Goal: Information Seeking & Learning: Check status

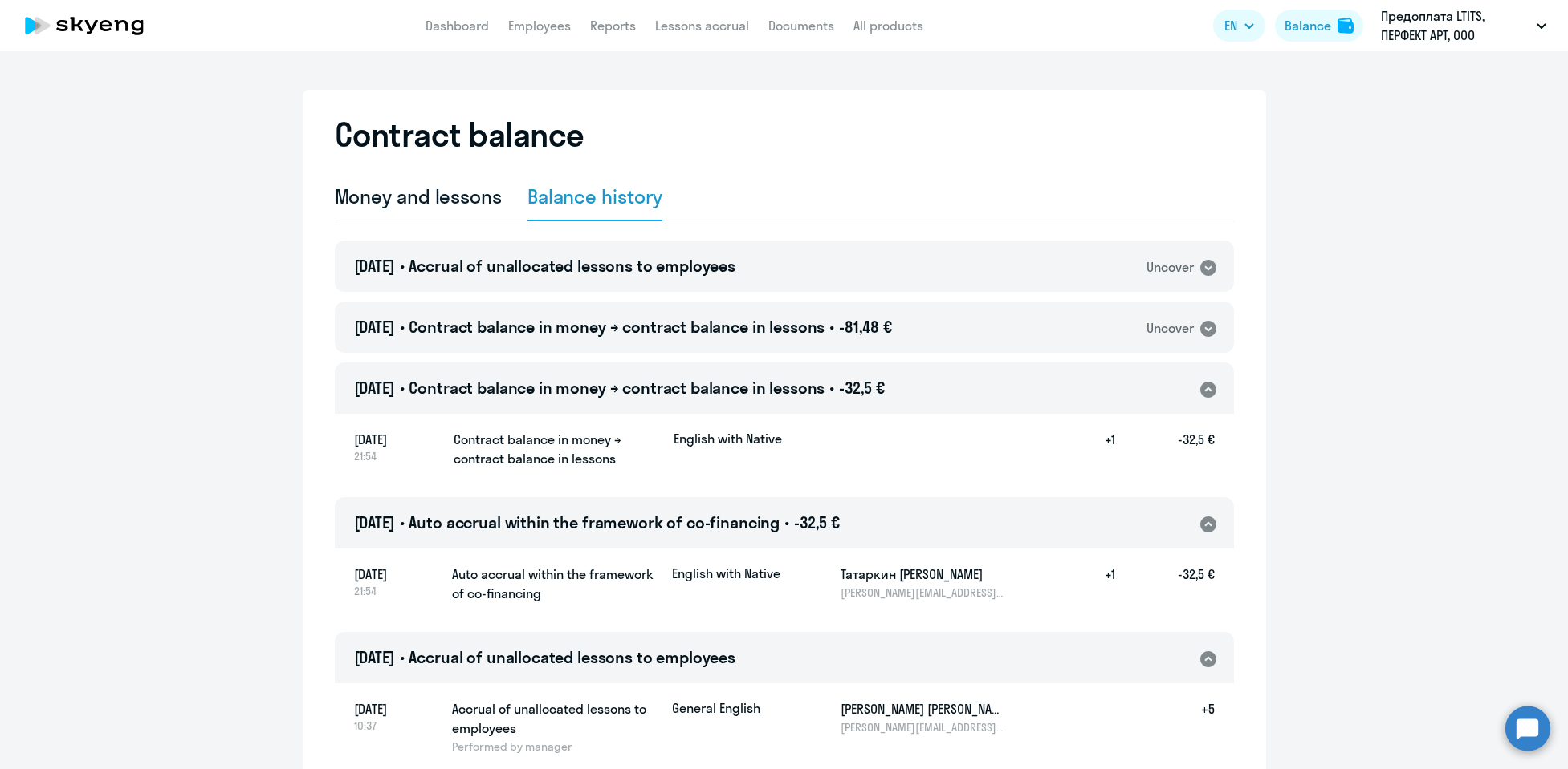
select select "english_adult_not_native_speaker"
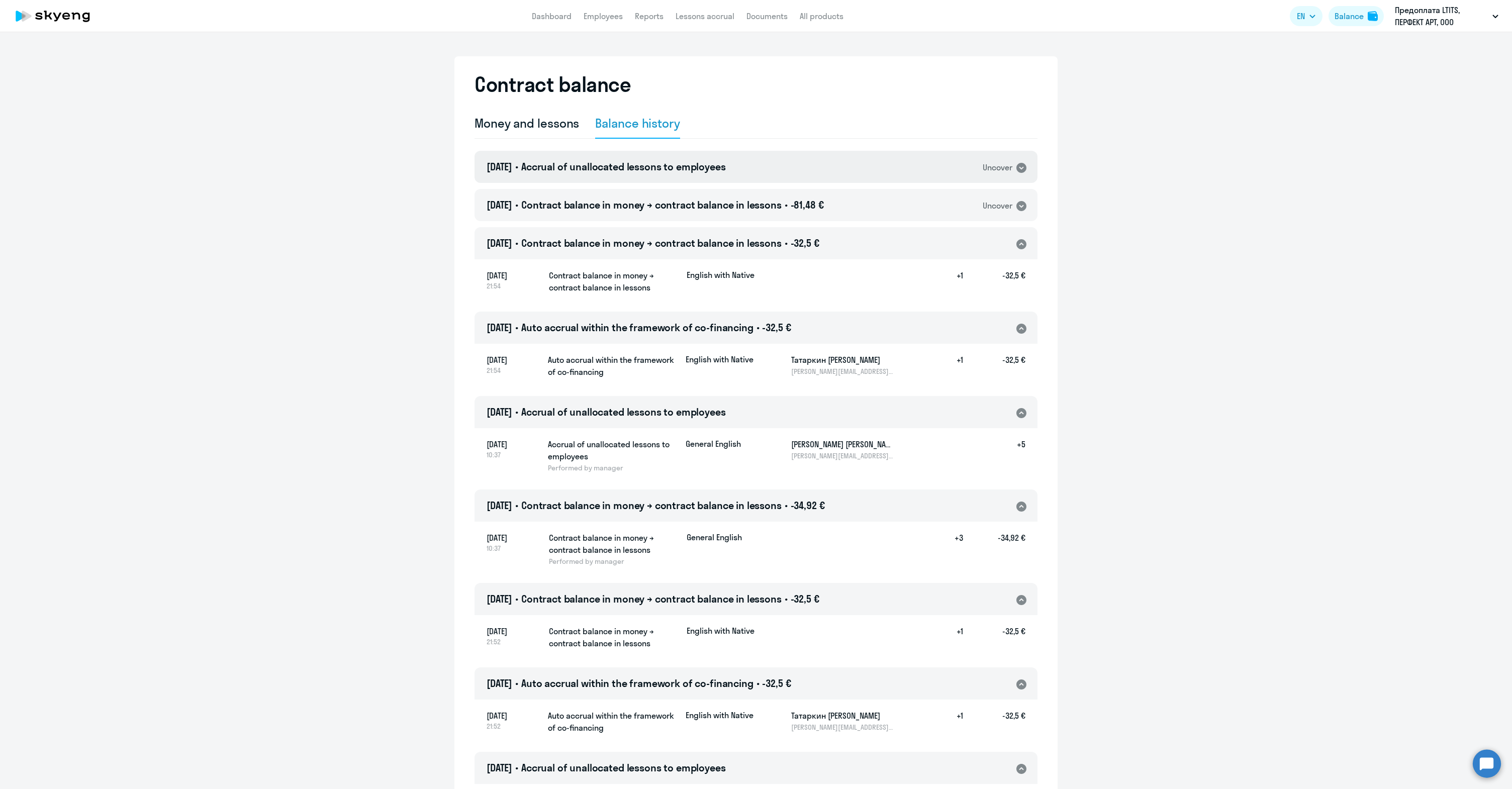
click at [981, 164] on icon at bounding box center [1021, 167] width 10 height 10
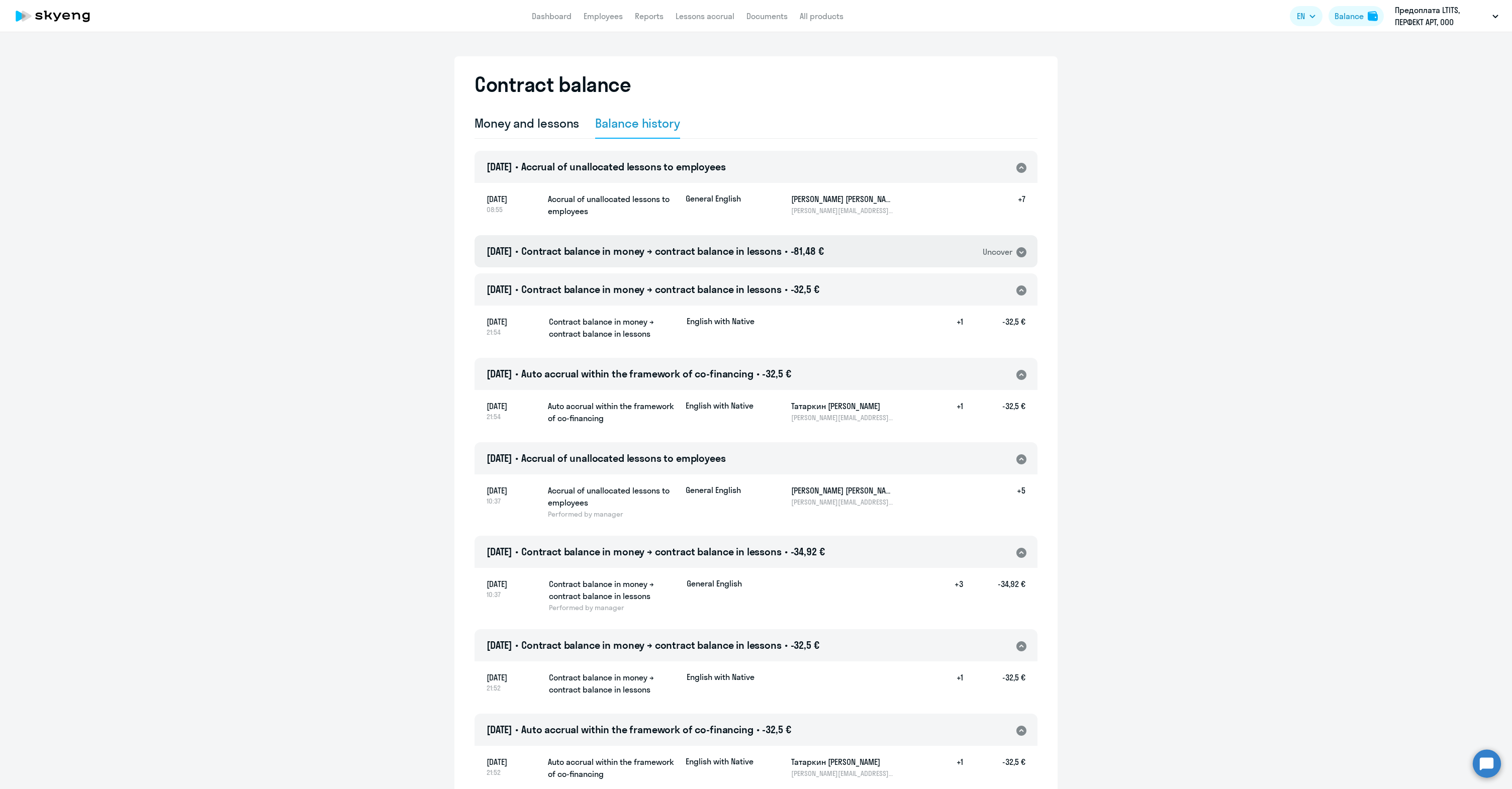
click at [981, 250] on icon at bounding box center [1021, 252] width 10 height 10
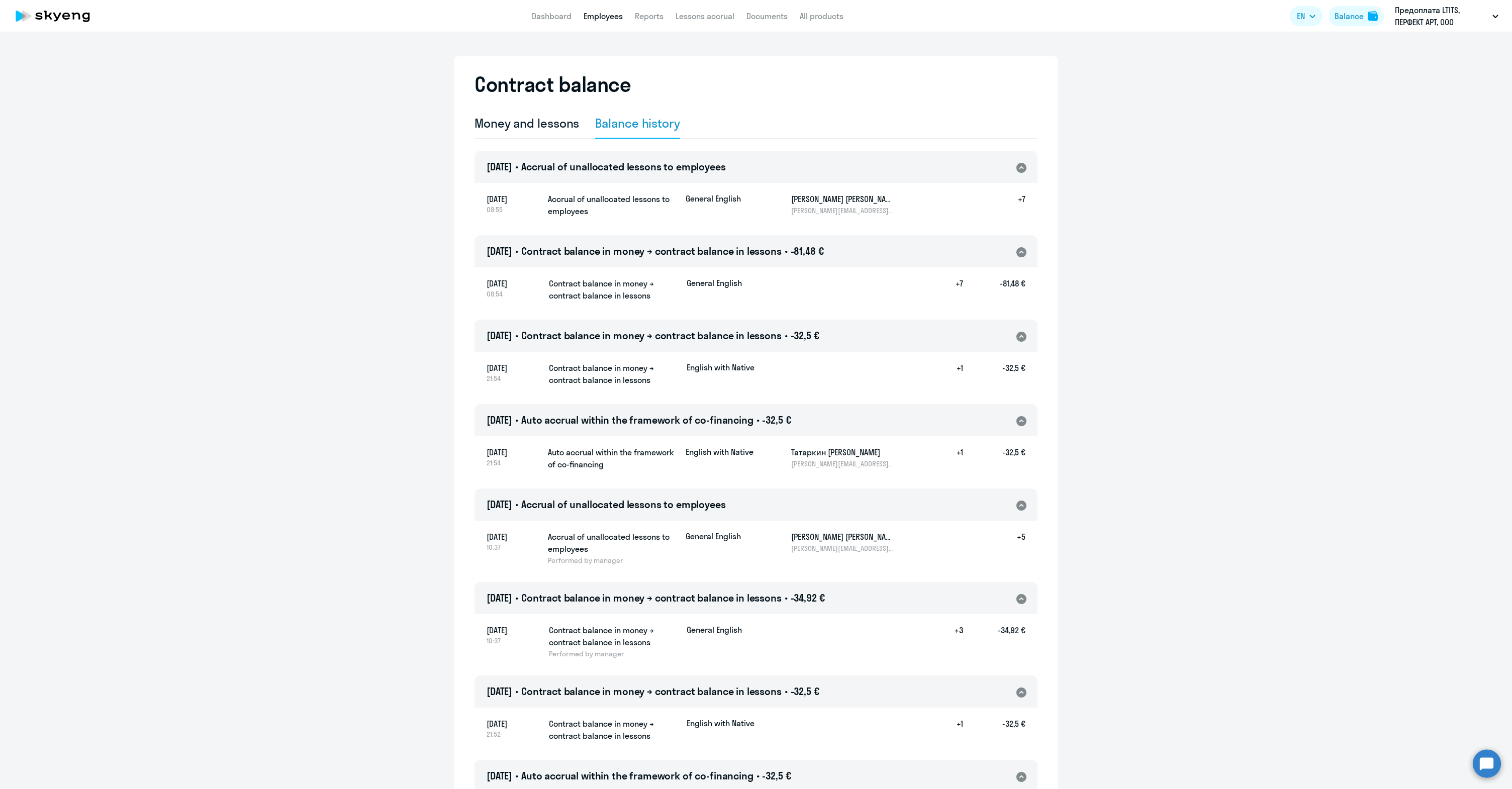
click at [607, 15] on link "Employees" at bounding box center [603, 16] width 39 height 10
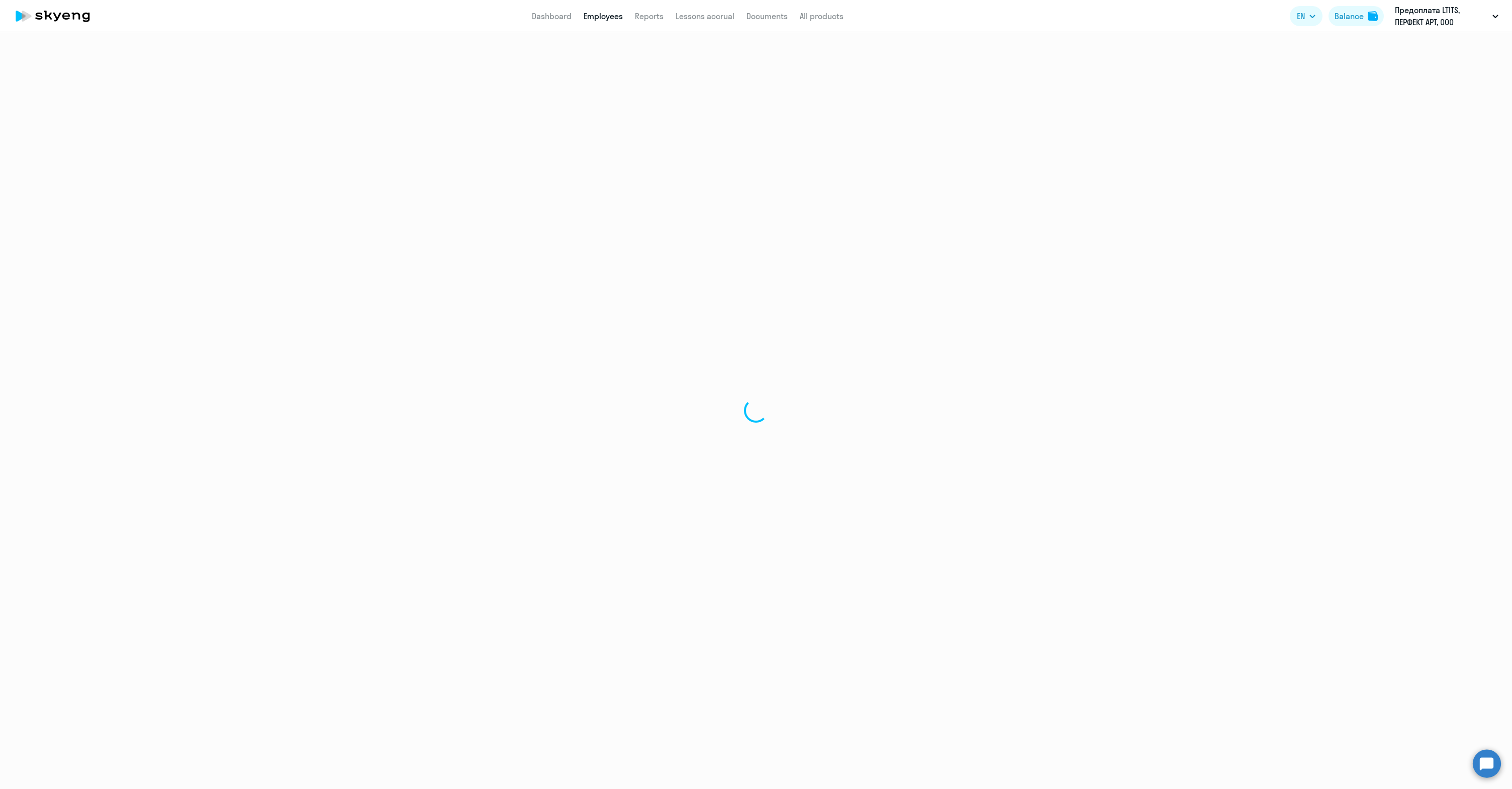
select select "30"
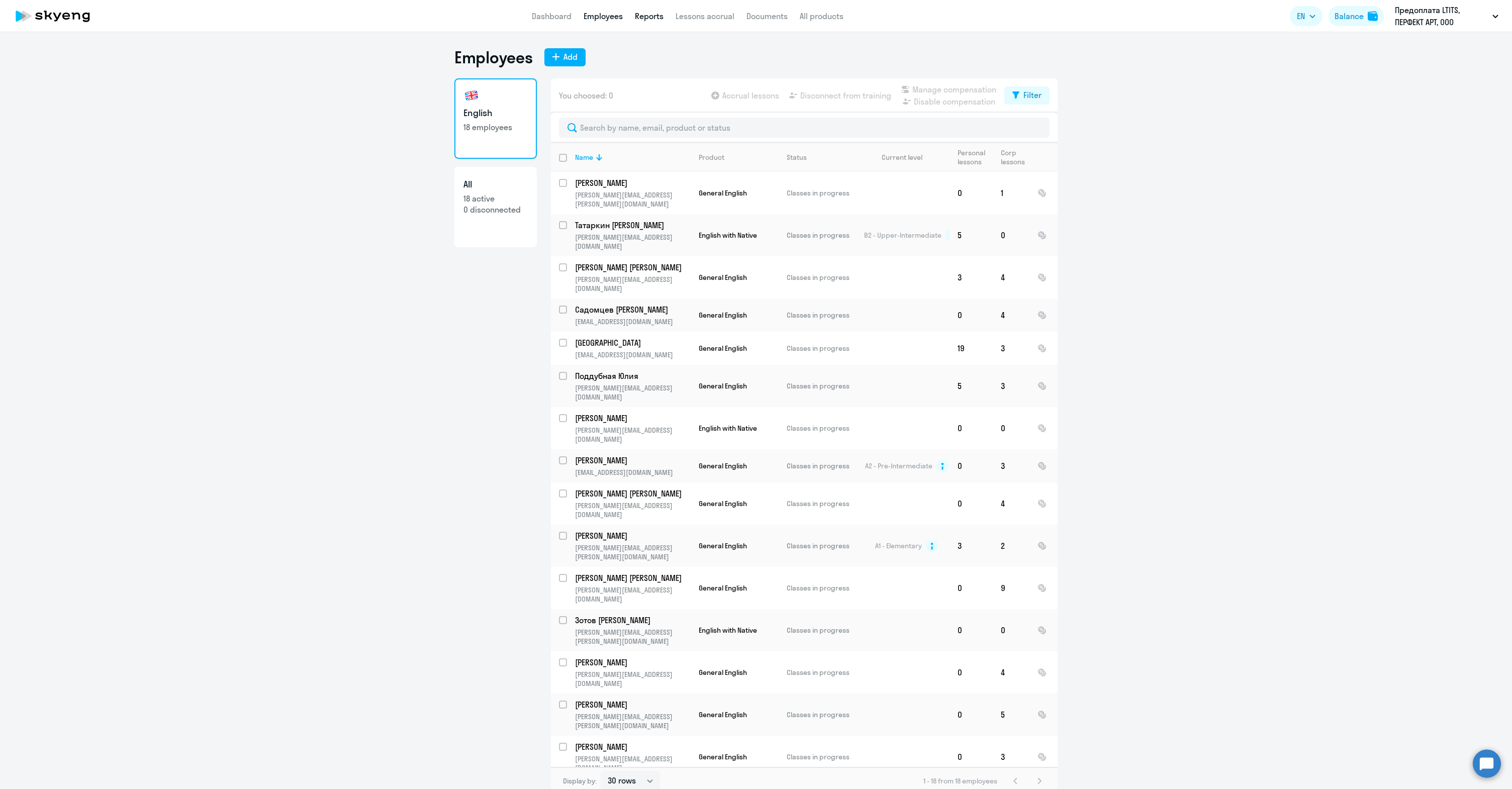
click at [647, 19] on link "Reports" at bounding box center [649, 16] width 29 height 10
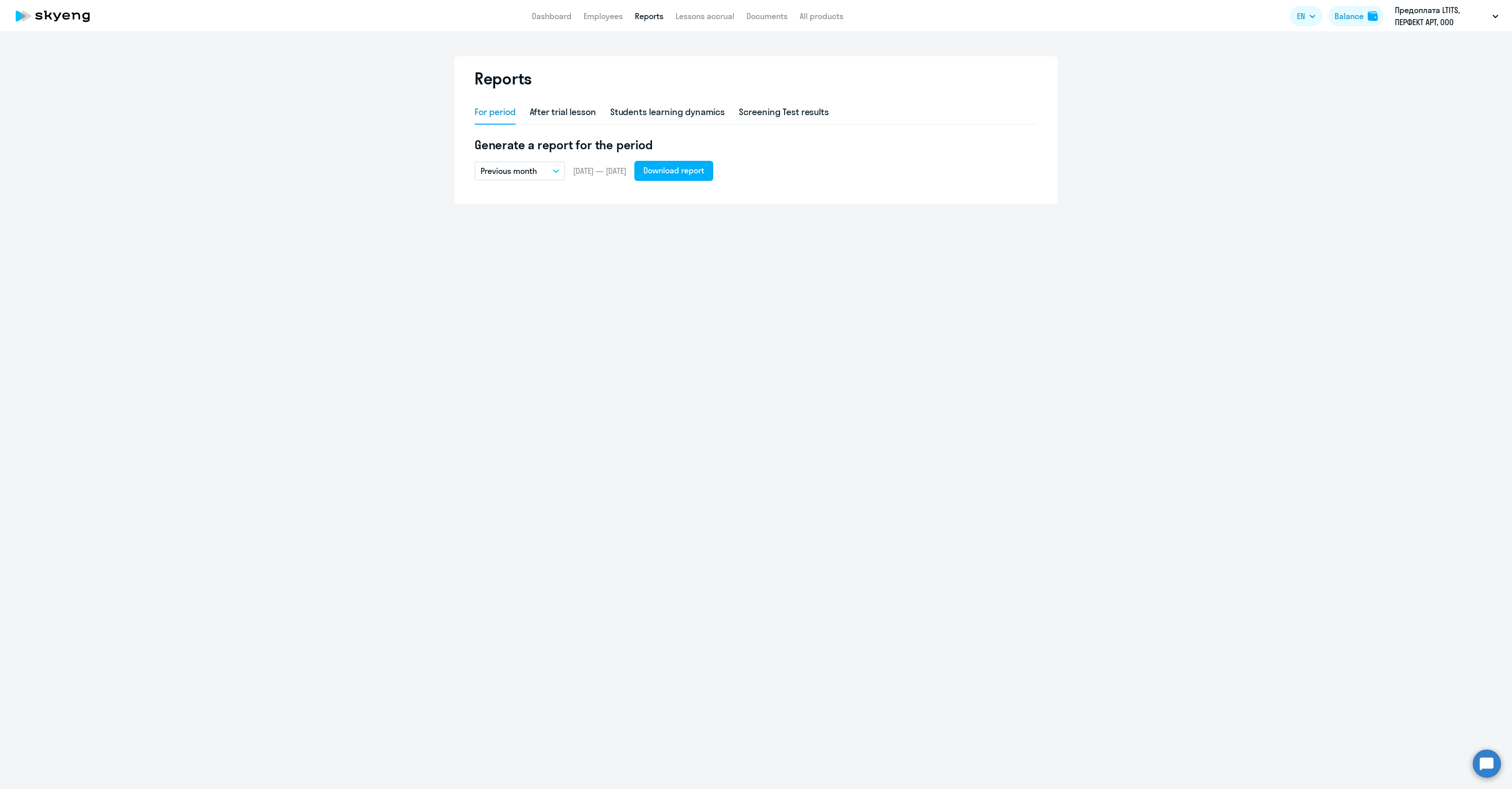
click at [574, 171] on span "[DATE] — [DATE]" at bounding box center [599, 171] width 53 height 11
click at [559, 171] on button "Previous month" at bounding box center [519, 171] width 90 height 19
click at [565, 111] on div "After trial lesson" at bounding box center [563, 112] width 66 height 13
select select "10"
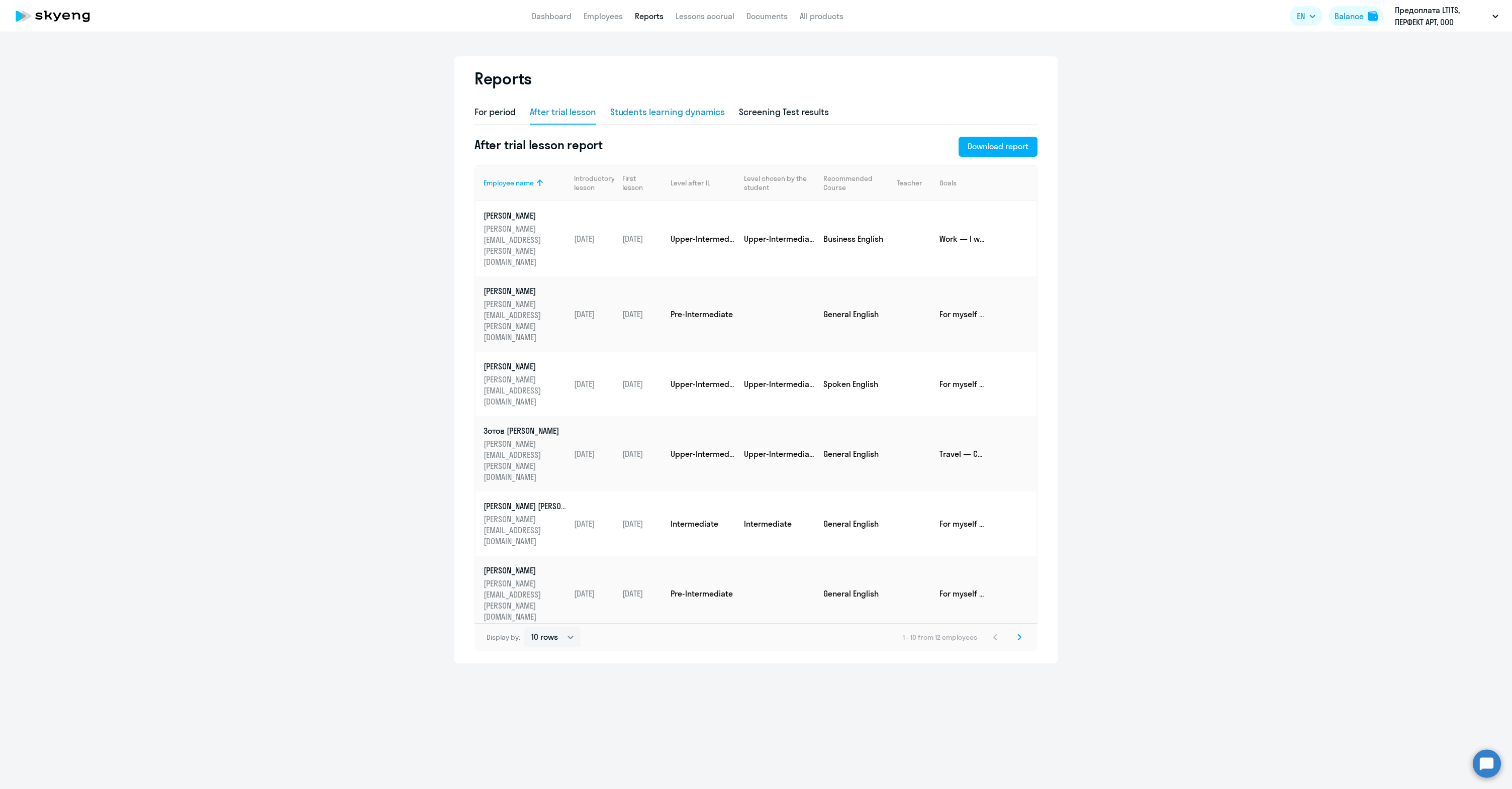
click at [631, 117] on div "Students learning dynamics" at bounding box center [668, 112] width 115 height 13
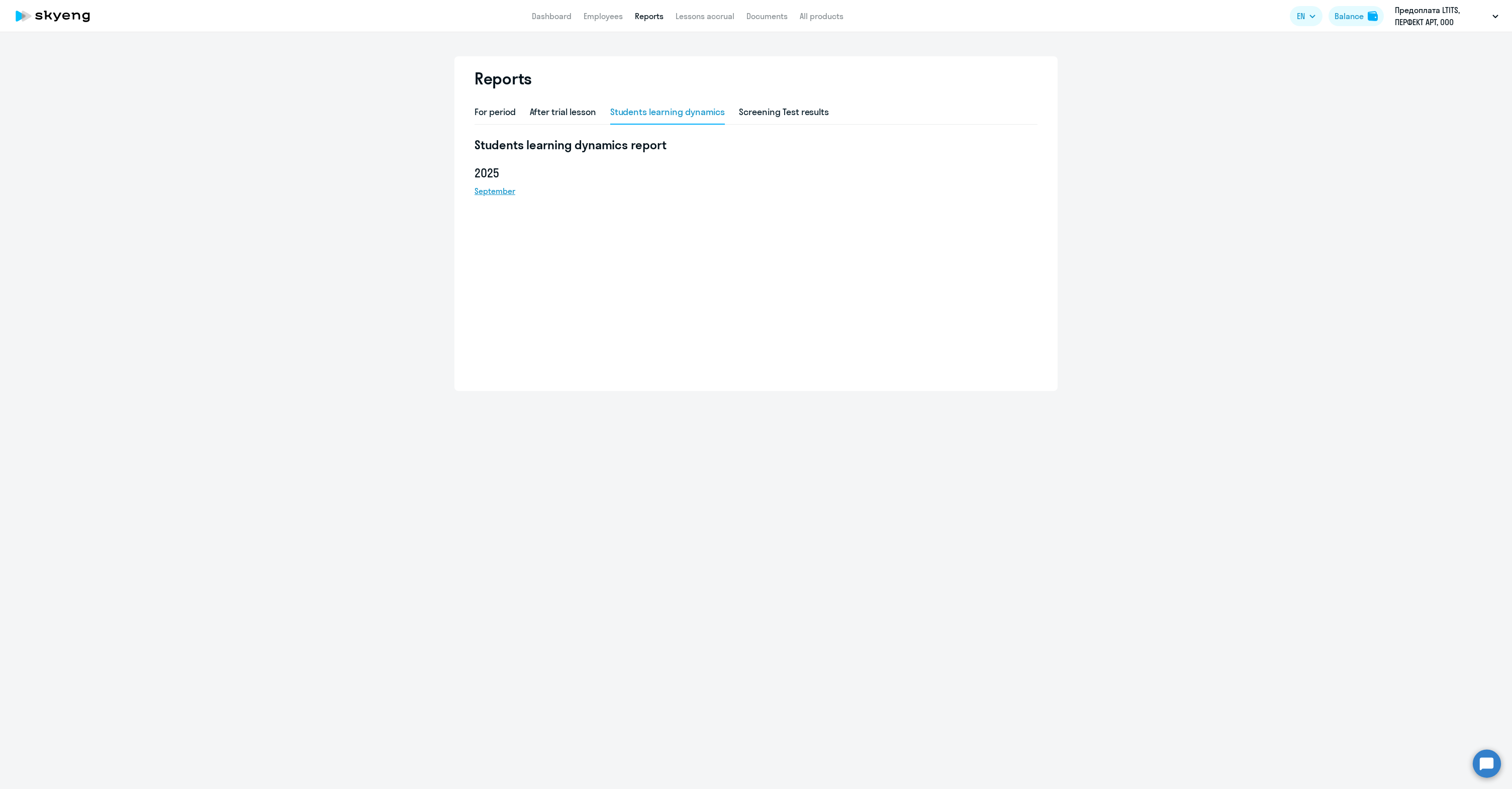
click at [503, 191] on link "September" at bounding box center [519, 191] width 90 height 12
click at [981, 2] on app-header "Dashboard Employees Reports Lessons accrual Documents All products Dashboard Em…" at bounding box center [756, 16] width 1512 height 32
click at [754, 107] on div "Screening Test results" at bounding box center [784, 112] width 90 height 13
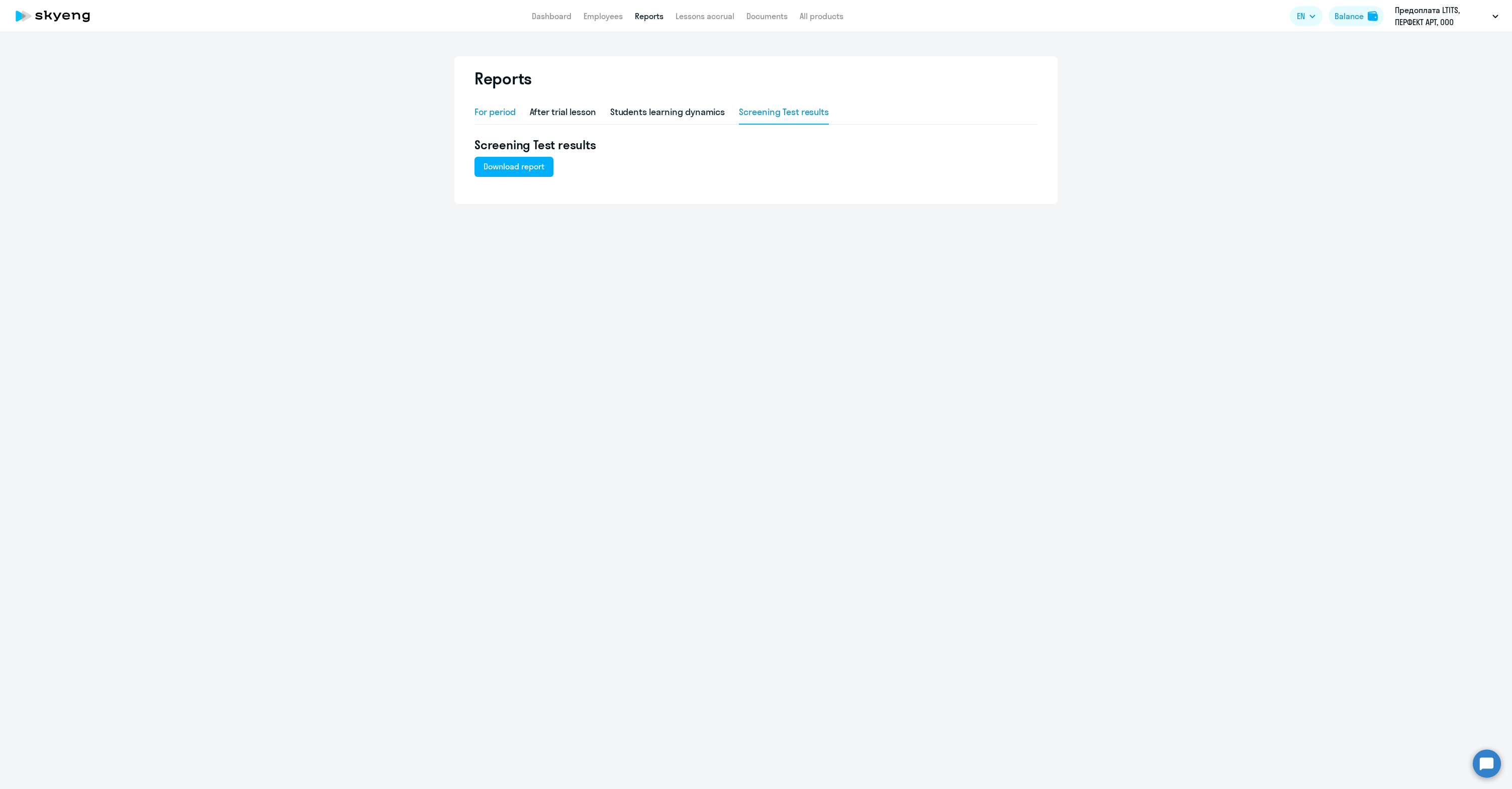
click at [495, 116] on div "For period" at bounding box center [495, 112] width 41 height 13
click at [551, 118] on div "After trial lesson" at bounding box center [563, 112] width 66 height 24
select select "10"
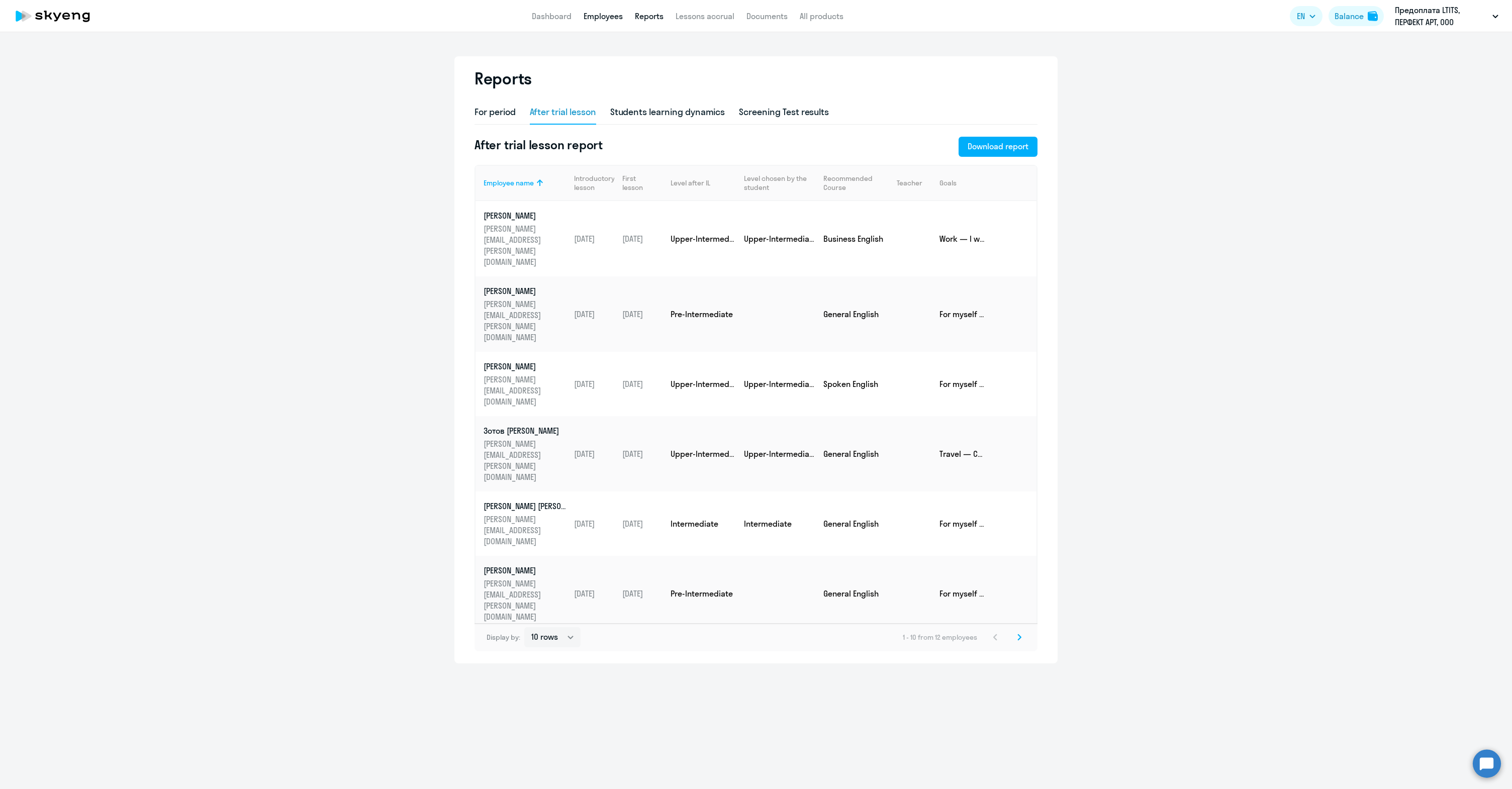
click at [601, 13] on link "Employees" at bounding box center [603, 16] width 39 height 10
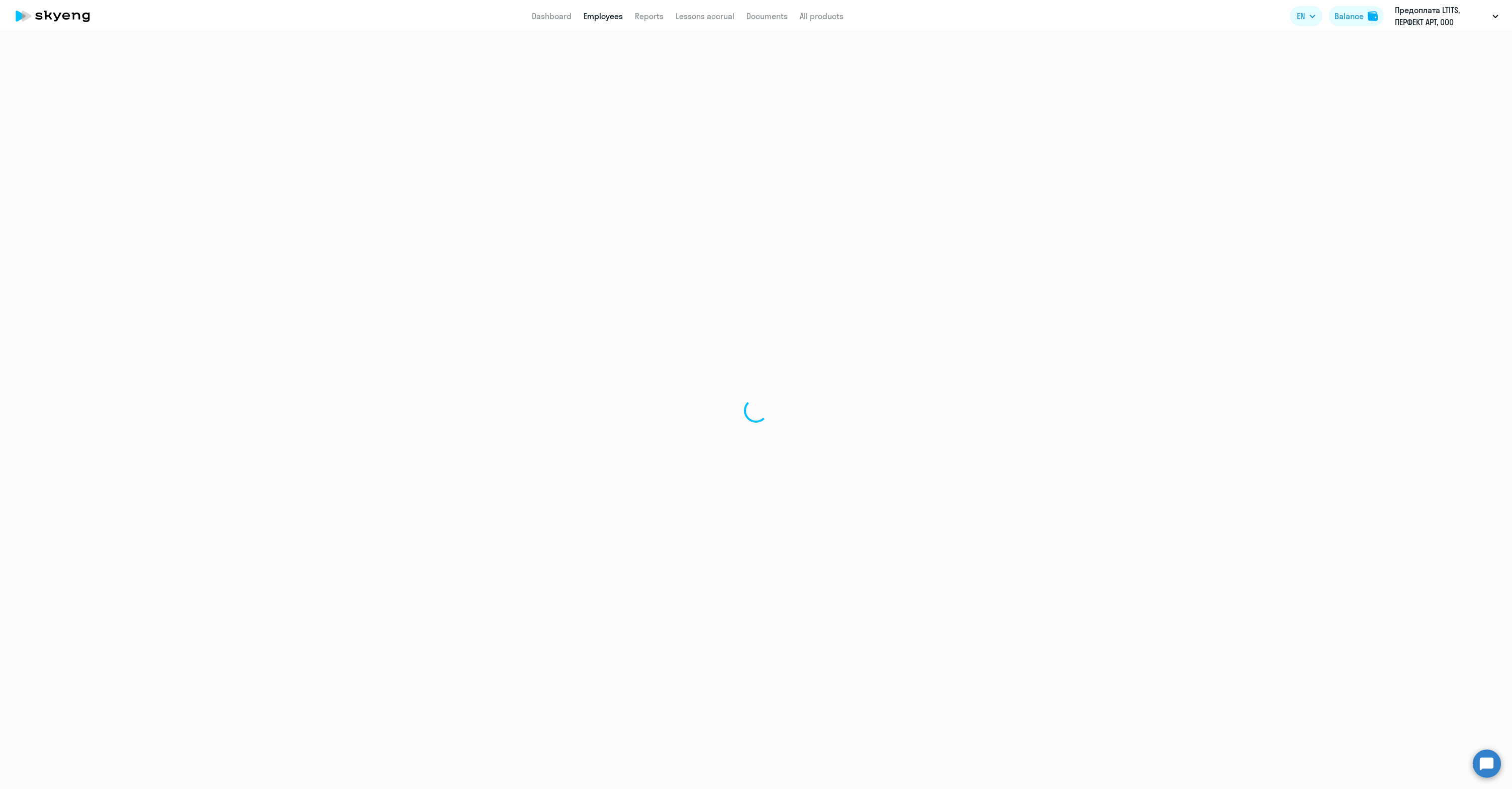
select select "30"
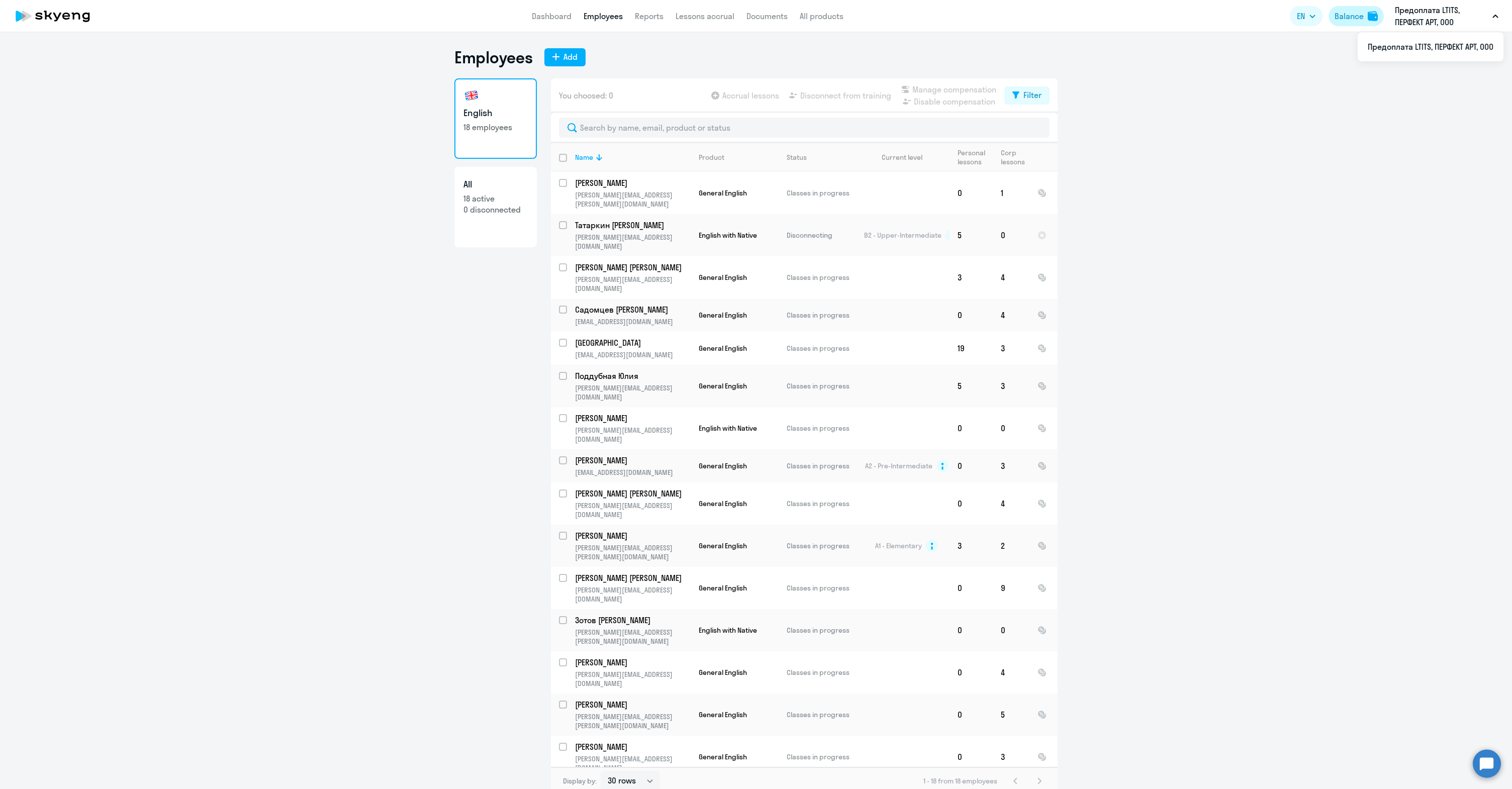
click at [981, 12] on div "Balance" at bounding box center [1349, 16] width 29 height 12
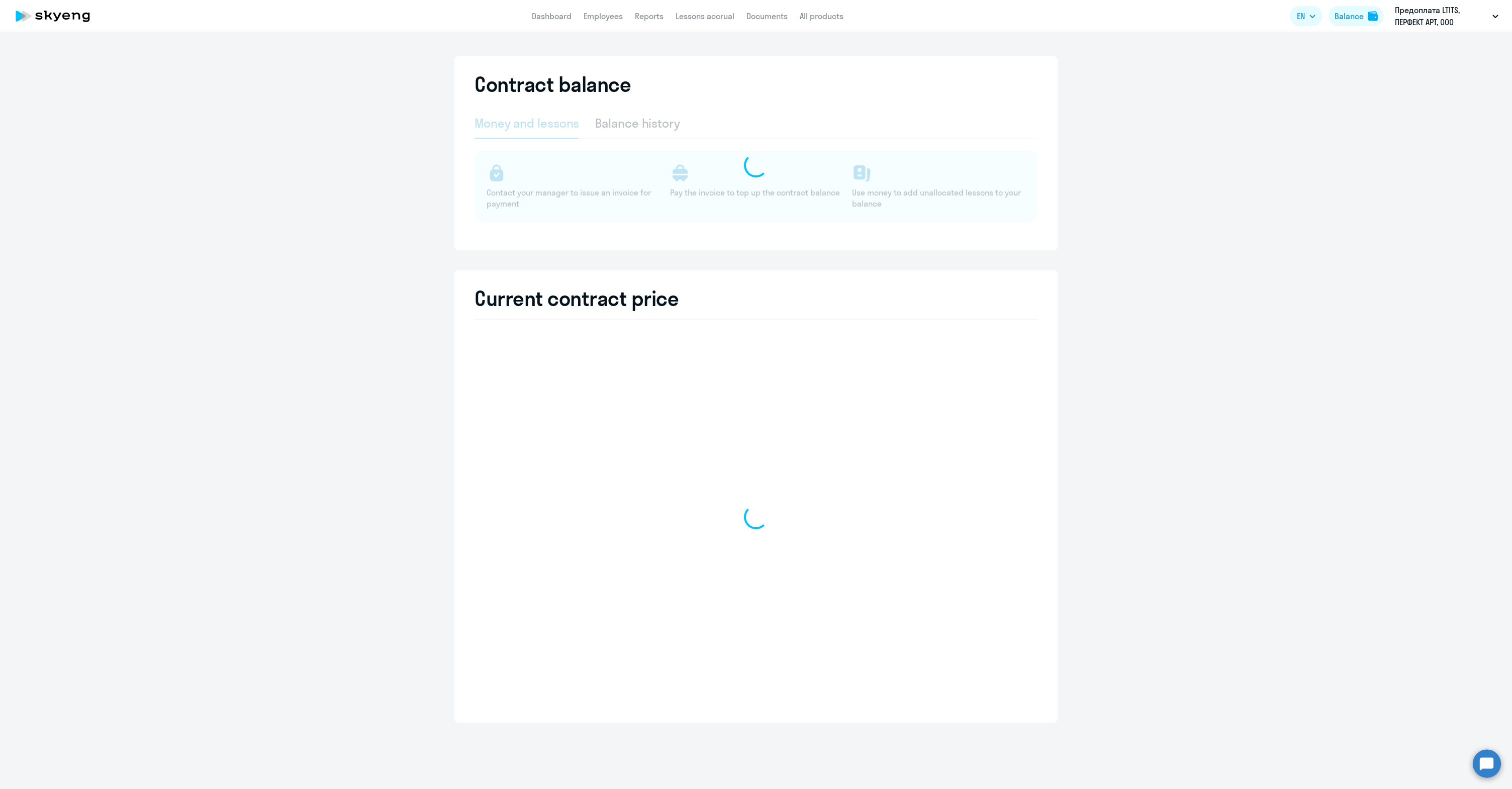
select select "english_adult_not_native_speaker"
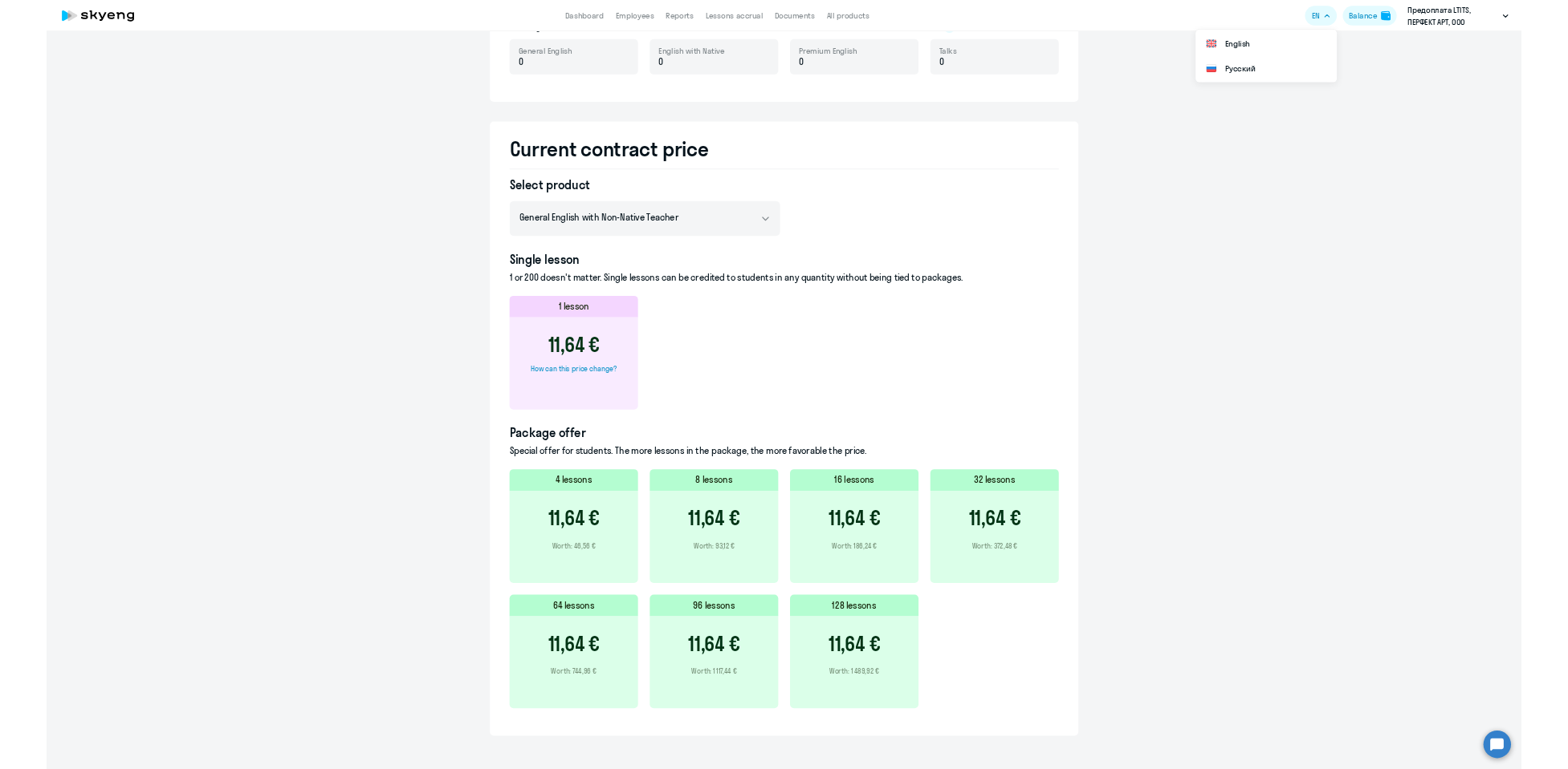
scroll to position [468, 0]
